Goal: Information Seeking & Learning: Learn about a topic

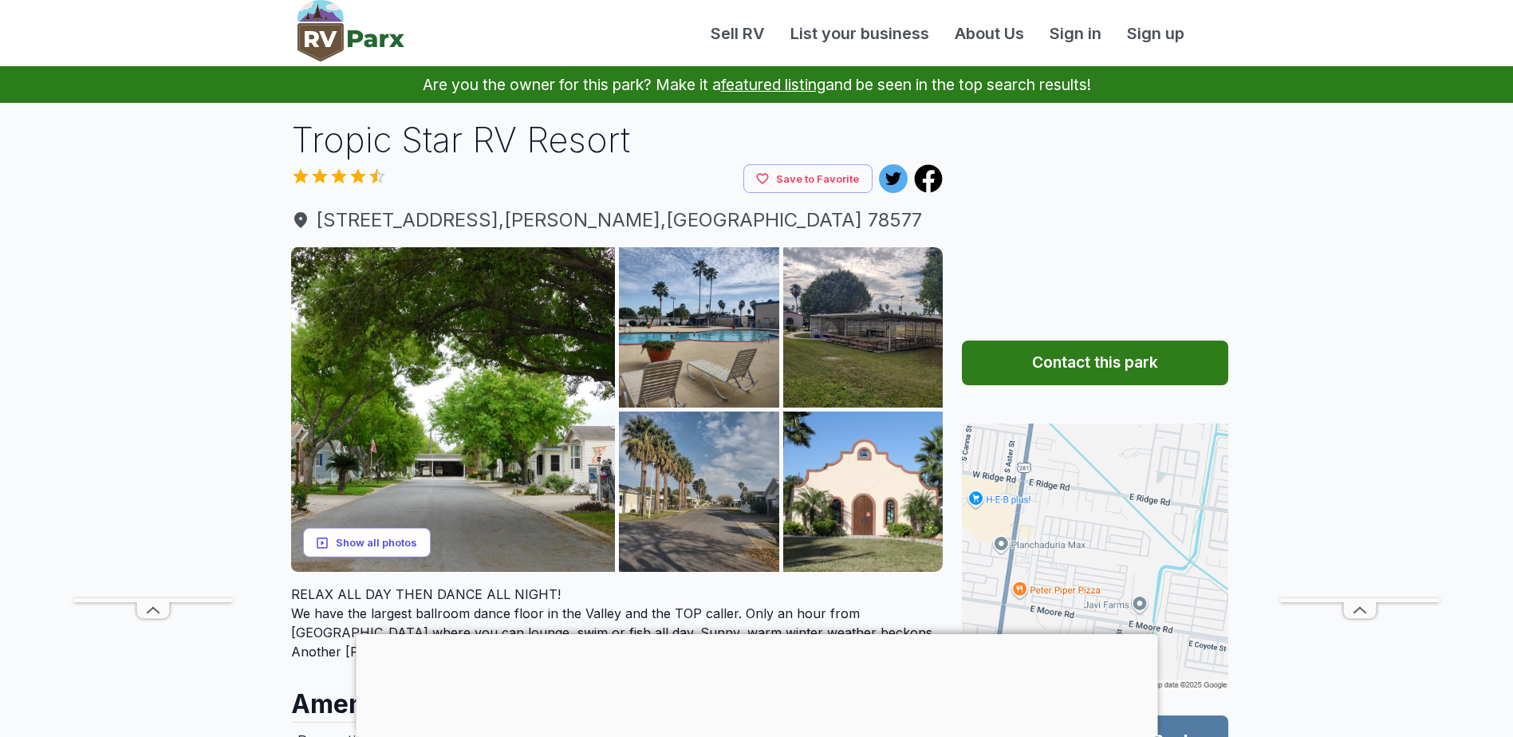
click at [394, 546] on button "Show all photos" at bounding box center [367, 543] width 128 height 30
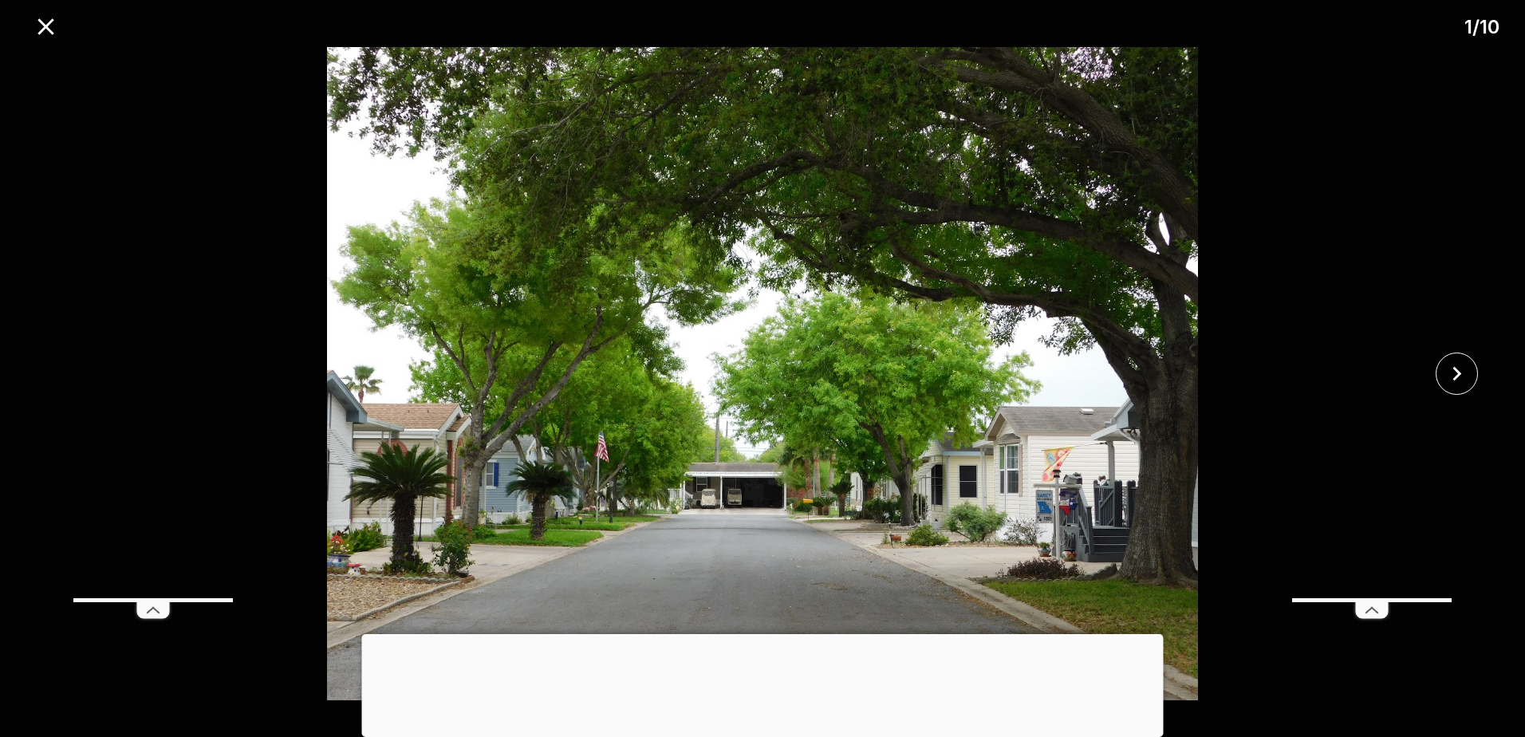
click at [1062, 366] on img at bounding box center [762, 373] width 1271 height 653
click at [1479, 371] on div at bounding box center [1461, 374] width 127 height 42
click at [1474, 372] on button "close" at bounding box center [1457, 374] width 42 height 42
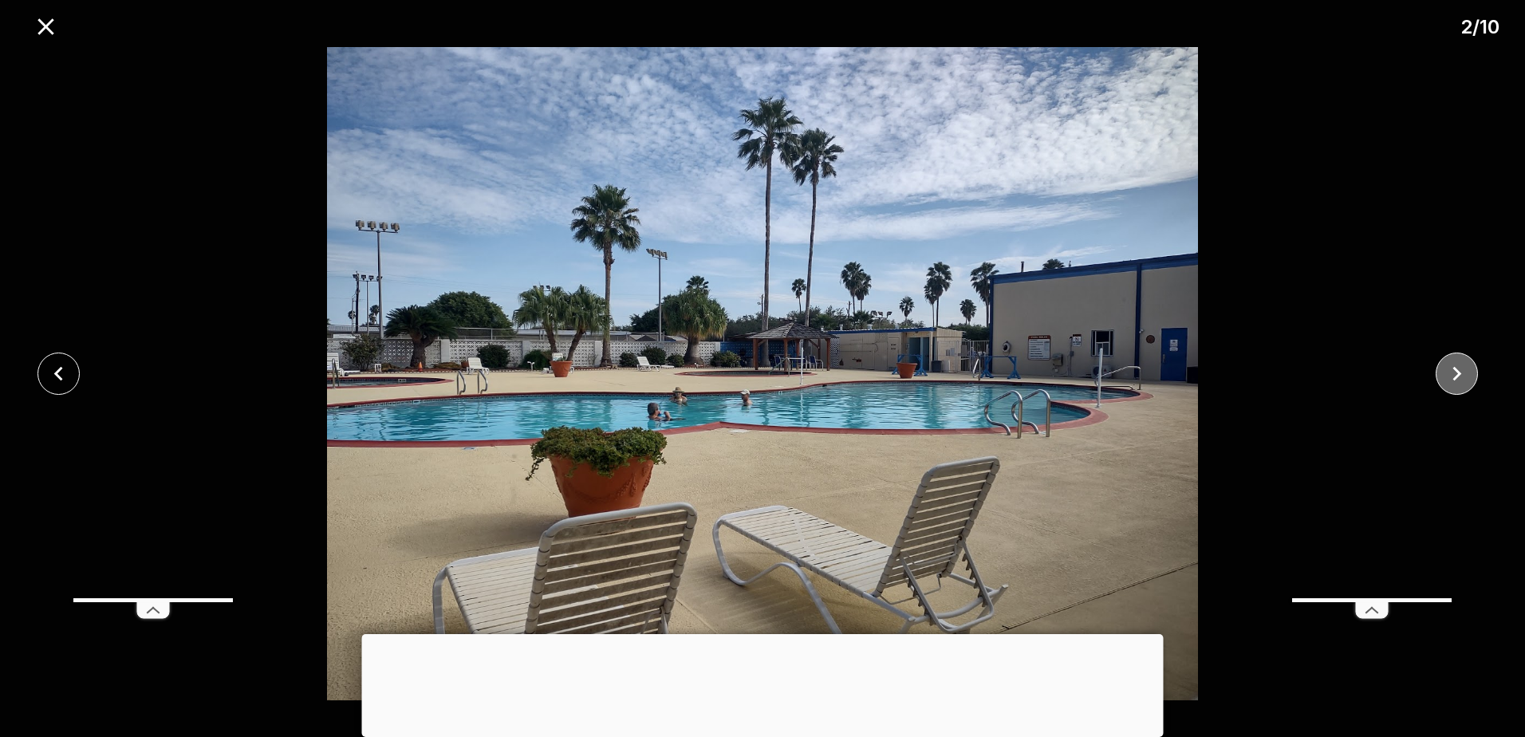
click at [1474, 372] on button "close" at bounding box center [1457, 374] width 42 height 42
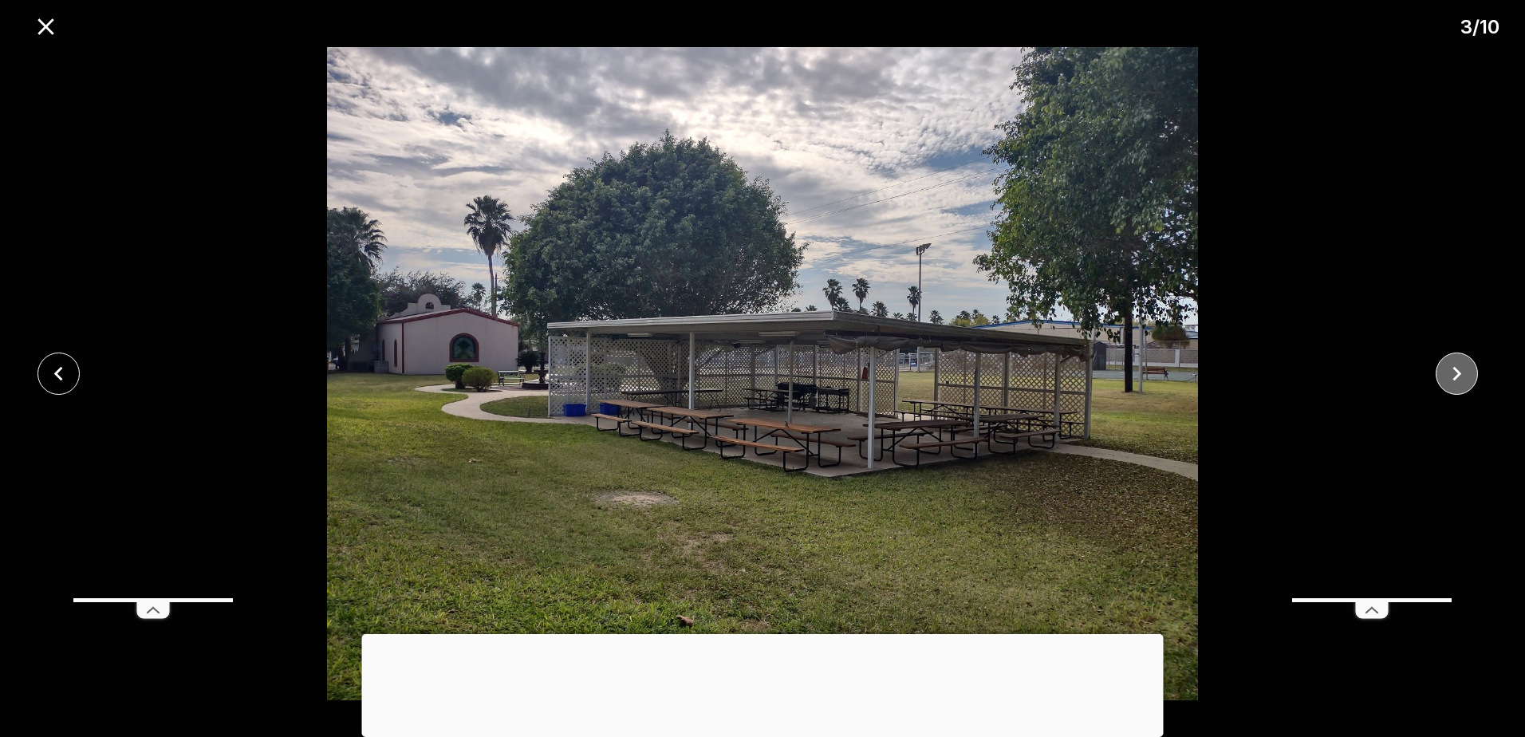
click at [1474, 372] on button "close" at bounding box center [1457, 374] width 42 height 42
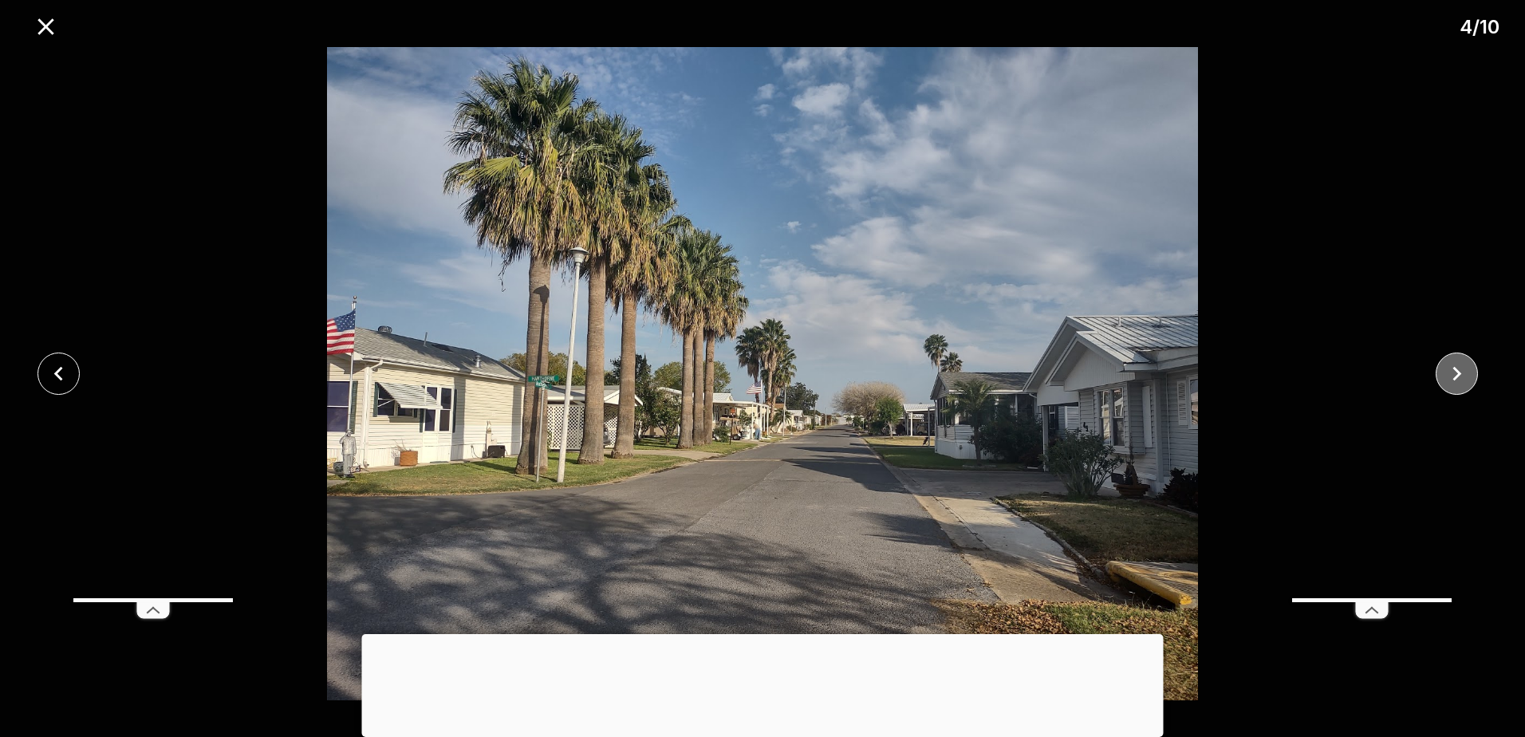
click at [1474, 372] on button "close" at bounding box center [1457, 374] width 42 height 42
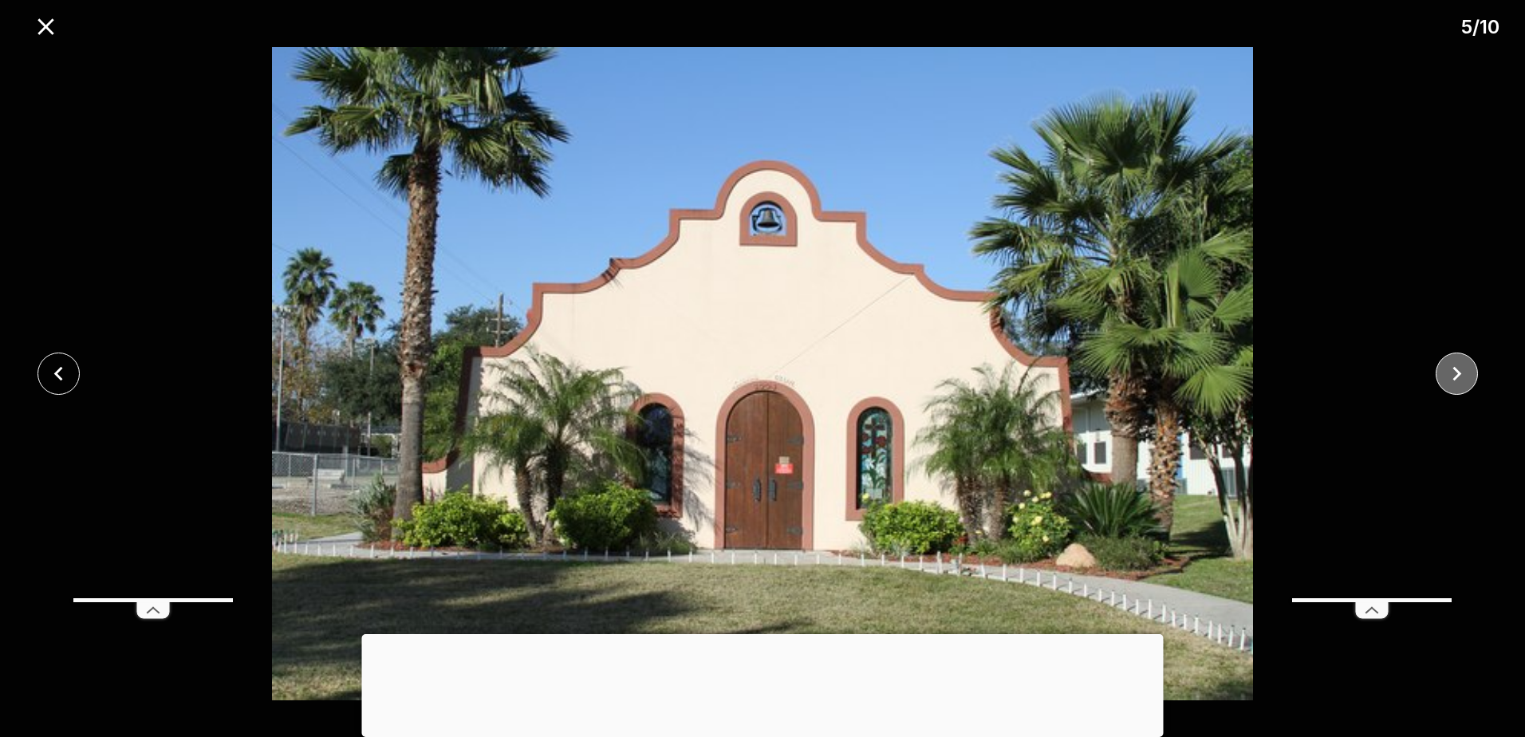
click at [1474, 372] on button "close" at bounding box center [1457, 374] width 42 height 42
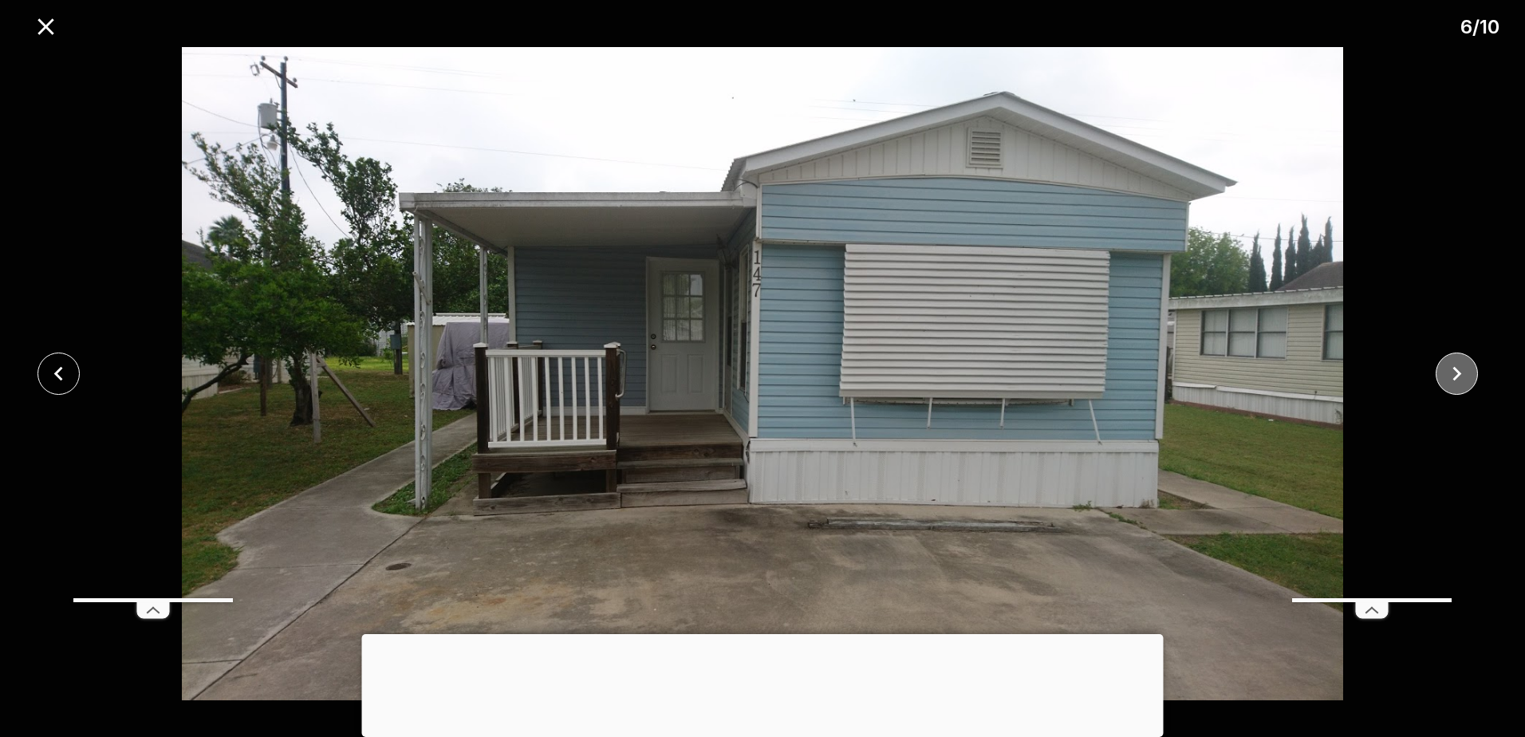
click at [1474, 372] on button "close" at bounding box center [1457, 374] width 42 height 42
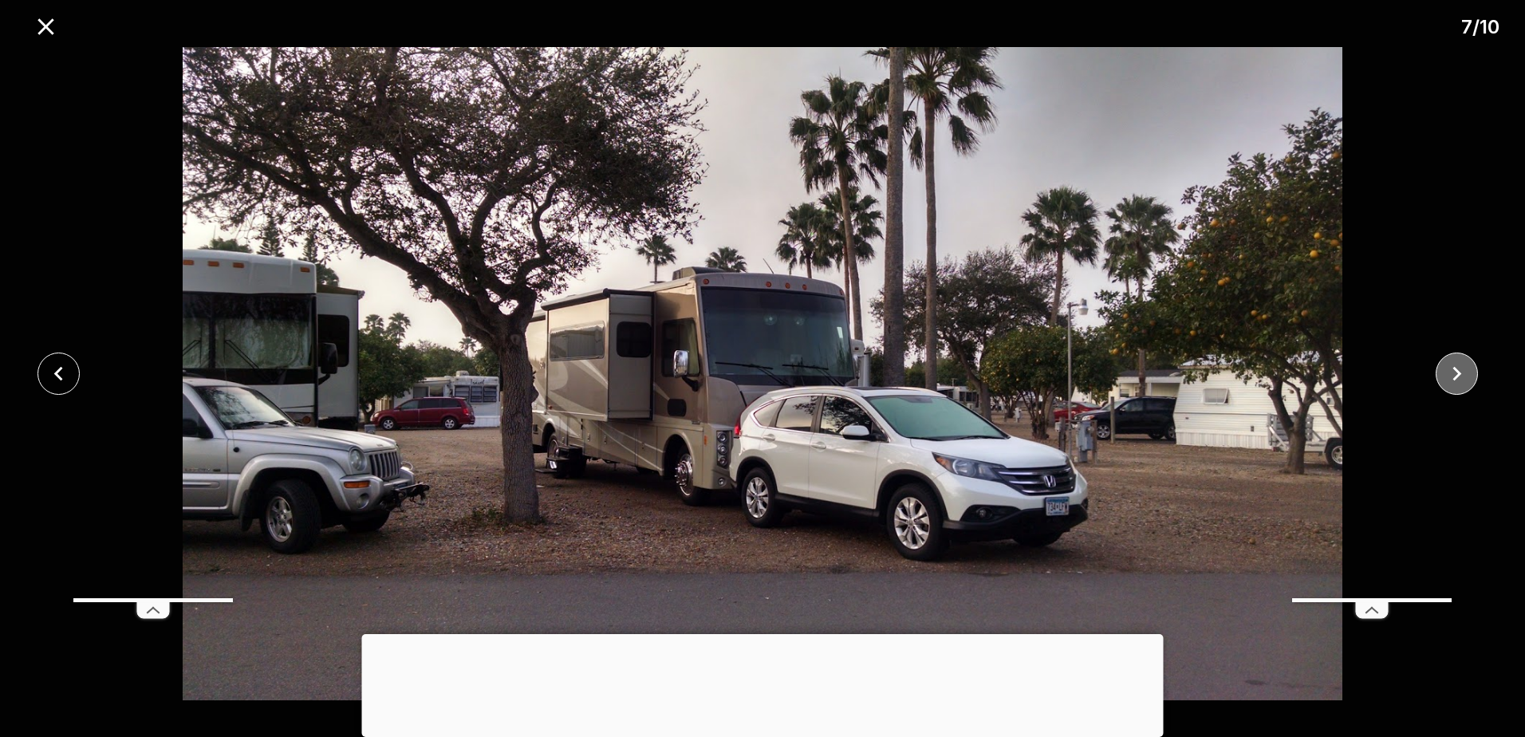
click at [1474, 372] on button "close" at bounding box center [1457, 374] width 42 height 42
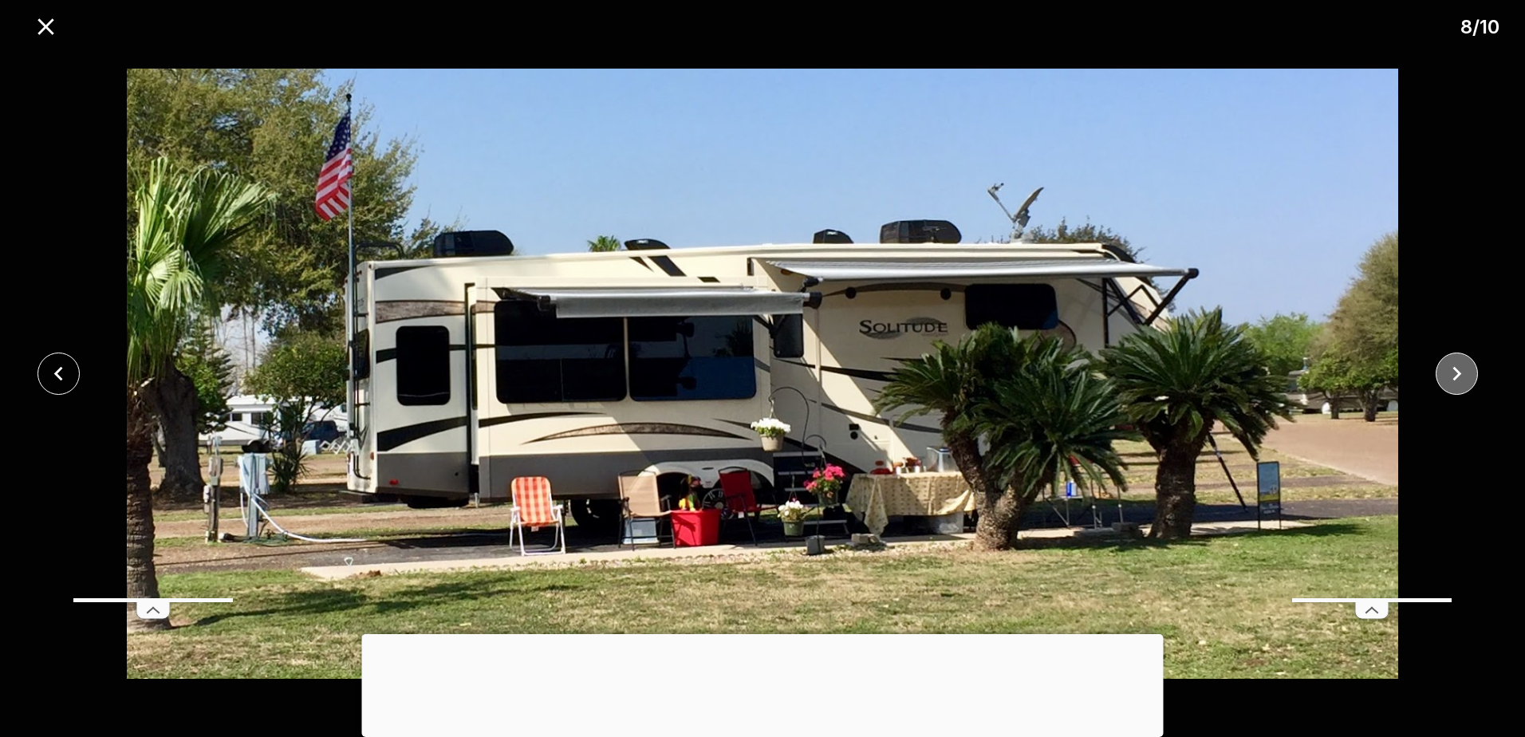
click at [1474, 372] on button "close" at bounding box center [1457, 374] width 42 height 42
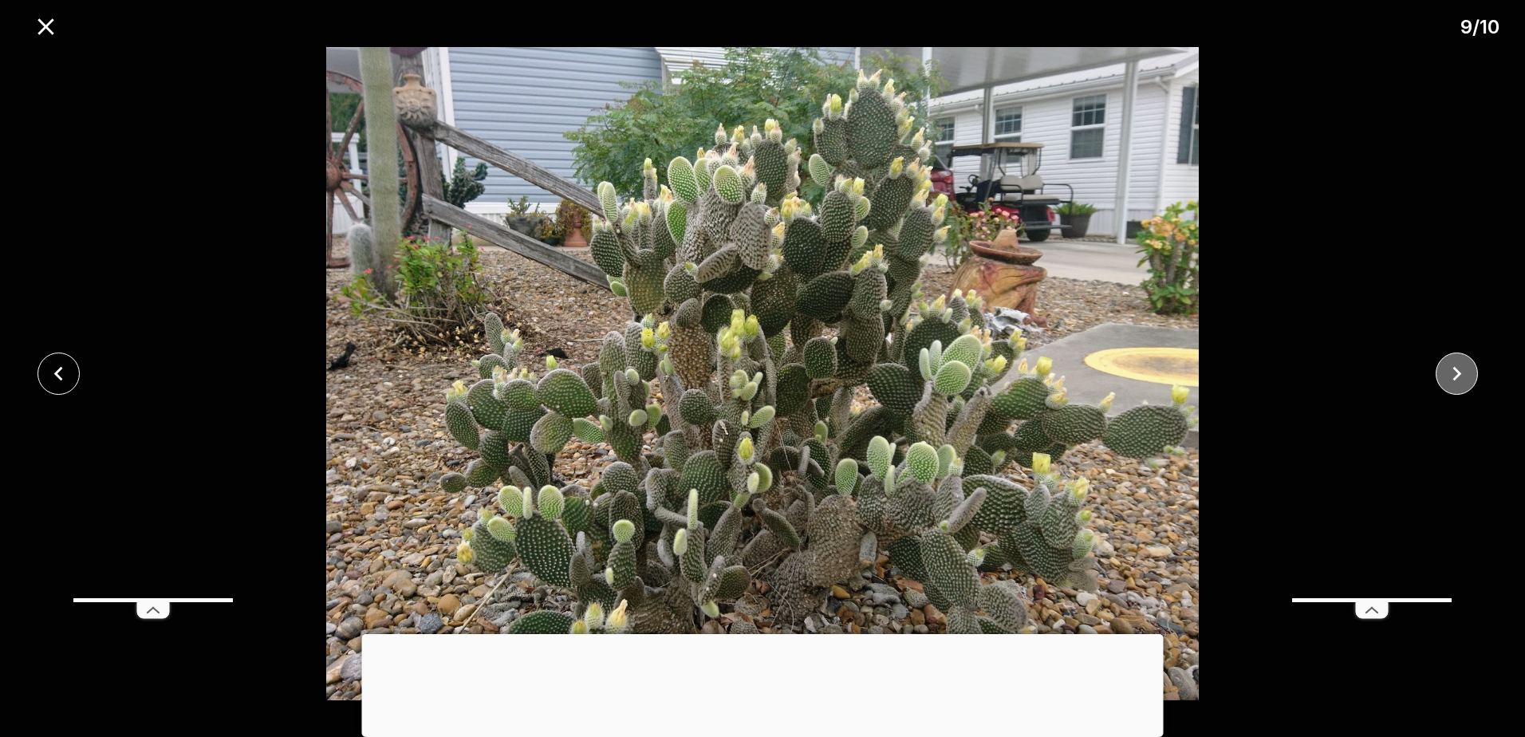
click at [1474, 372] on button "close" at bounding box center [1457, 374] width 42 height 42
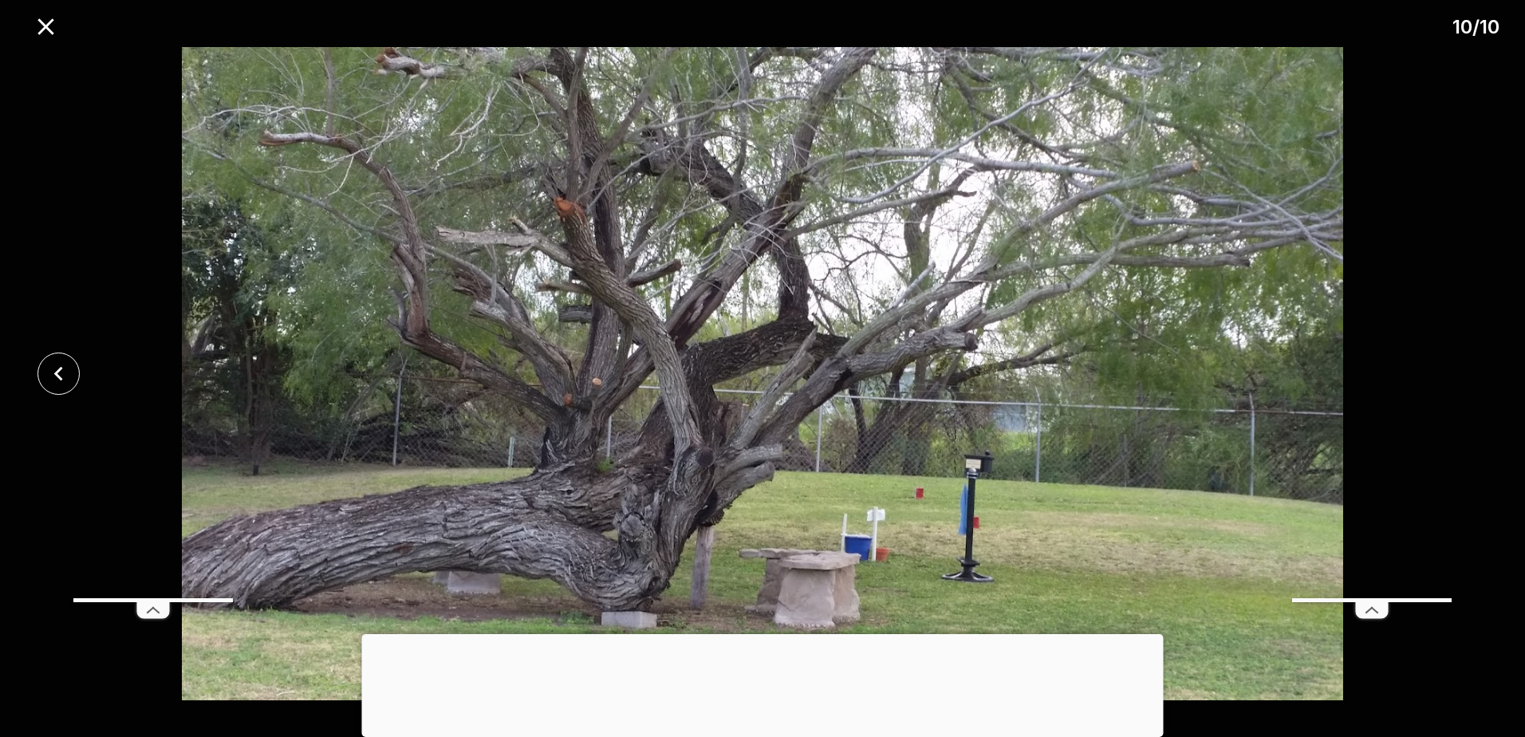
click at [1474, 372] on div at bounding box center [762, 373] width 1525 height 653
click at [38, 24] on icon "close" at bounding box center [46, 27] width 28 height 28
